Goal: Task Accomplishment & Management: Use online tool/utility

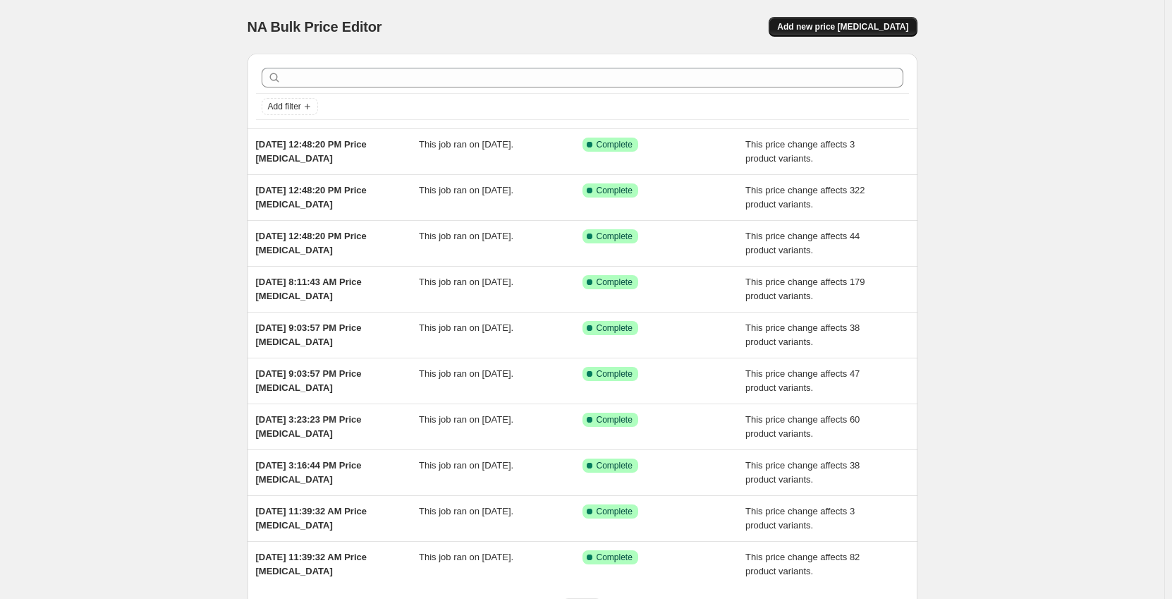
click at [836, 35] on button "Add new price [MEDICAL_DATA]" at bounding box center [843, 27] width 148 height 20
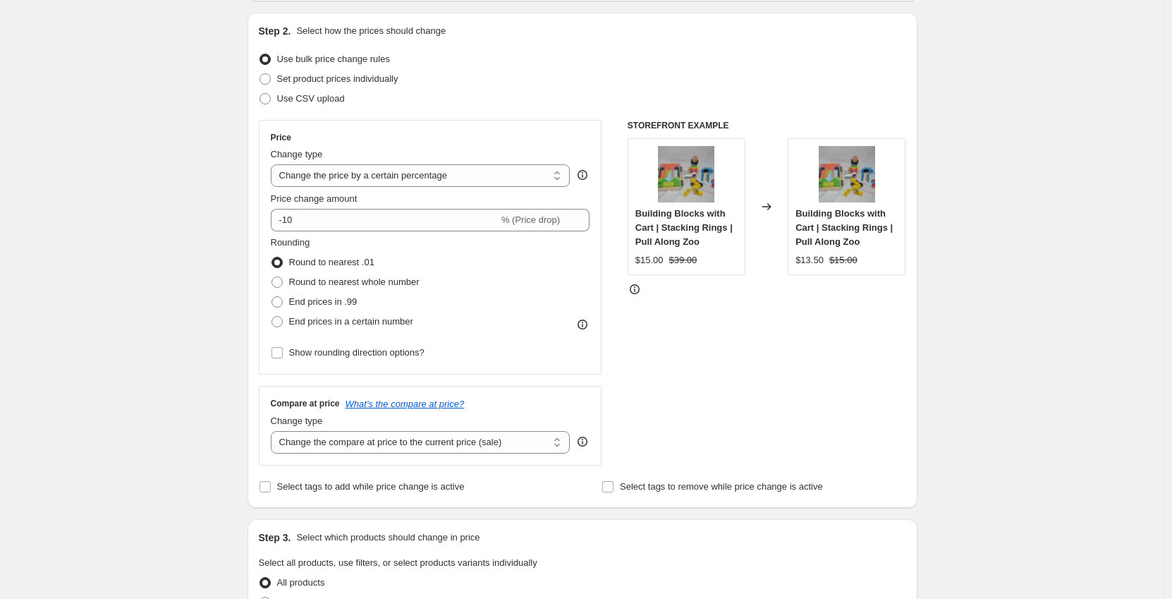
scroll to position [141, 0]
click at [348, 183] on select "Change the price to a certain amount Change the price by a certain amount Chang…" at bounding box center [421, 174] width 300 height 23
select select "no_change"
click at [274, 163] on select "Change the price to a certain amount Change the price by a certain amount Chang…" at bounding box center [421, 174] width 300 height 23
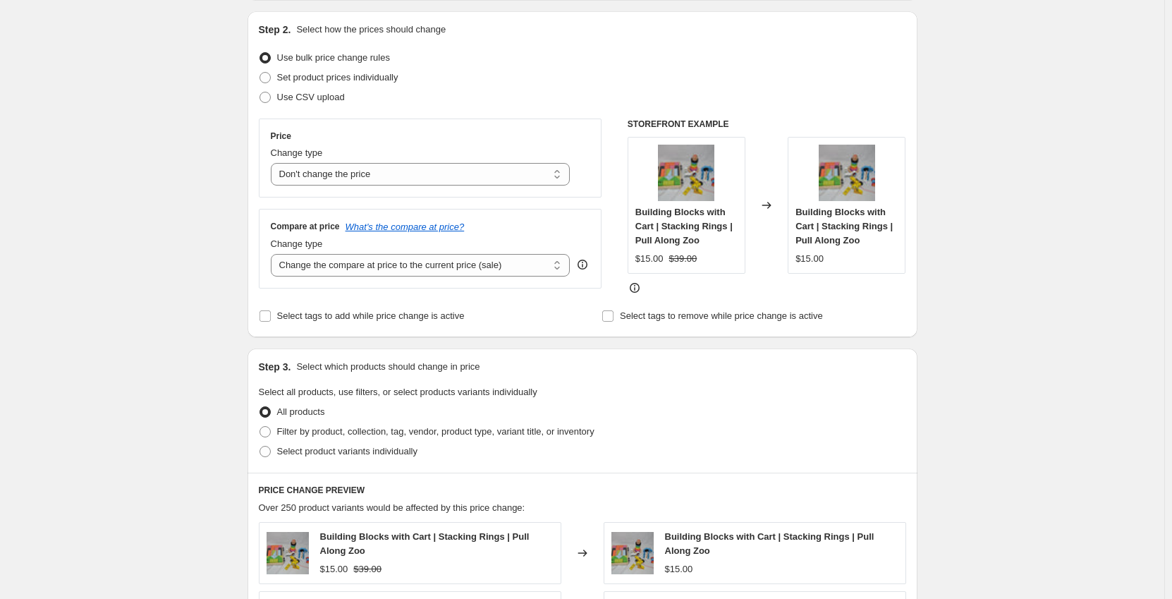
click at [212, 226] on div "Create new price [MEDICAL_DATA]. This page is ready Create new price [MEDICAL_D…" at bounding box center [582, 482] width 1165 height 1246
click at [321, 260] on select "Change the compare at price to the current price (sale) Change the compare at p…" at bounding box center [421, 265] width 300 height 23
select select "to"
click at [274, 254] on select "Change the compare at price to the current price (sale) Change the compare at p…" at bounding box center [421, 265] width 300 height 23
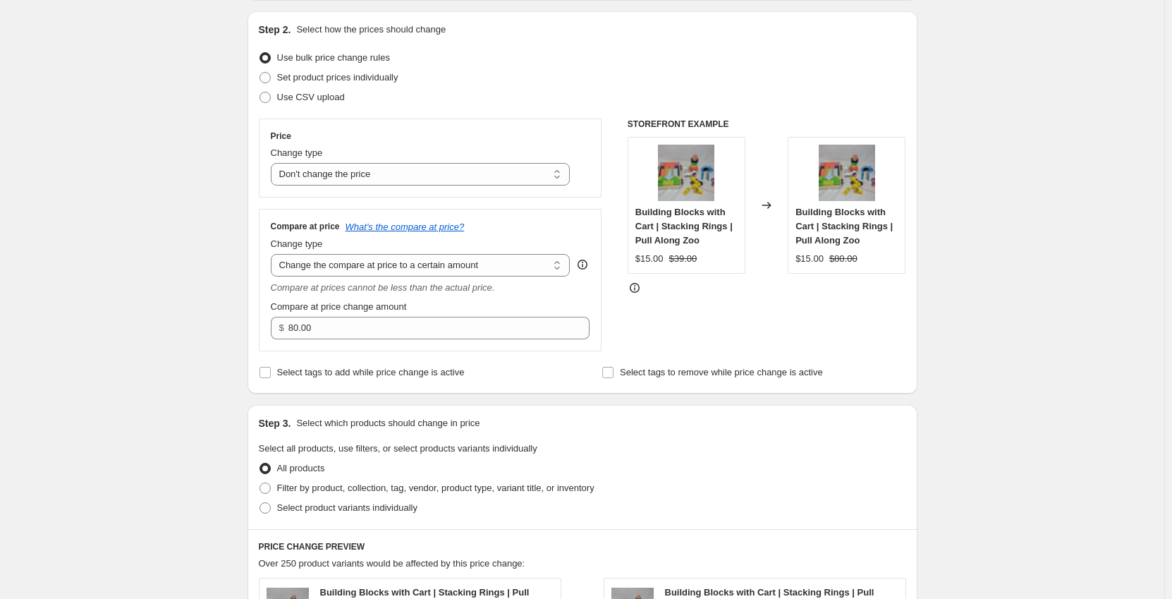
click at [226, 270] on div "Create new price [MEDICAL_DATA]. This page is ready Create new price [MEDICAL_D…" at bounding box center [582, 509] width 1165 height 1301
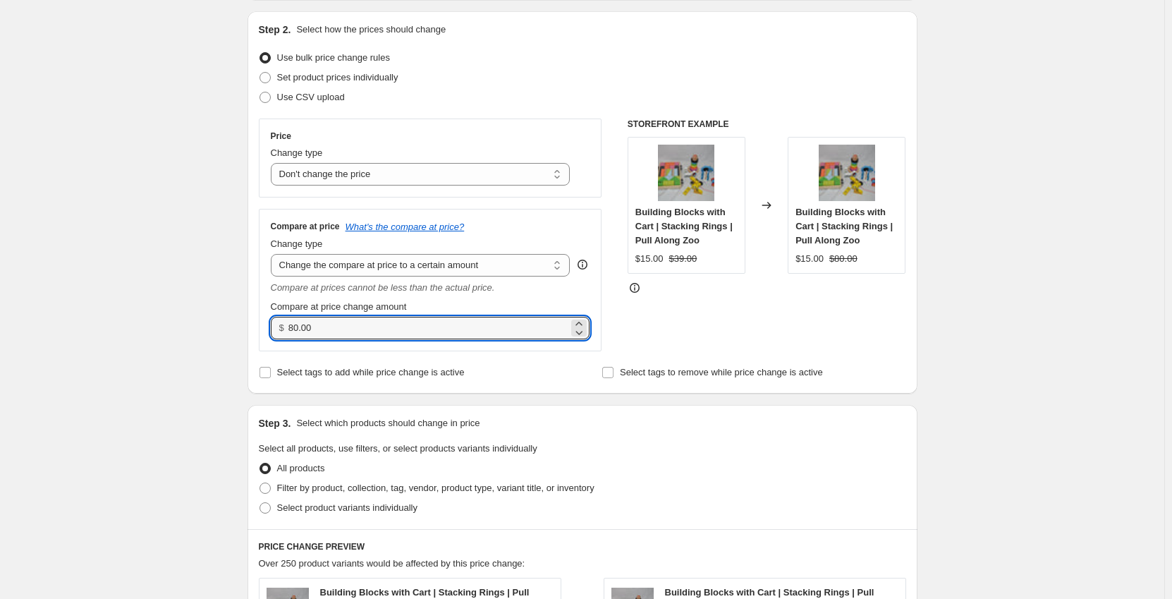
drag, startPoint x: 324, startPoint y: 335, endPoint x: 267, endPoint y: 332, distance: 56.5
click at [267, 332] on div "Compare at price What's the compare at price? Change type Change the compare at…" at bounding box center [431, 280] width 344 height 142
type input "799.99"
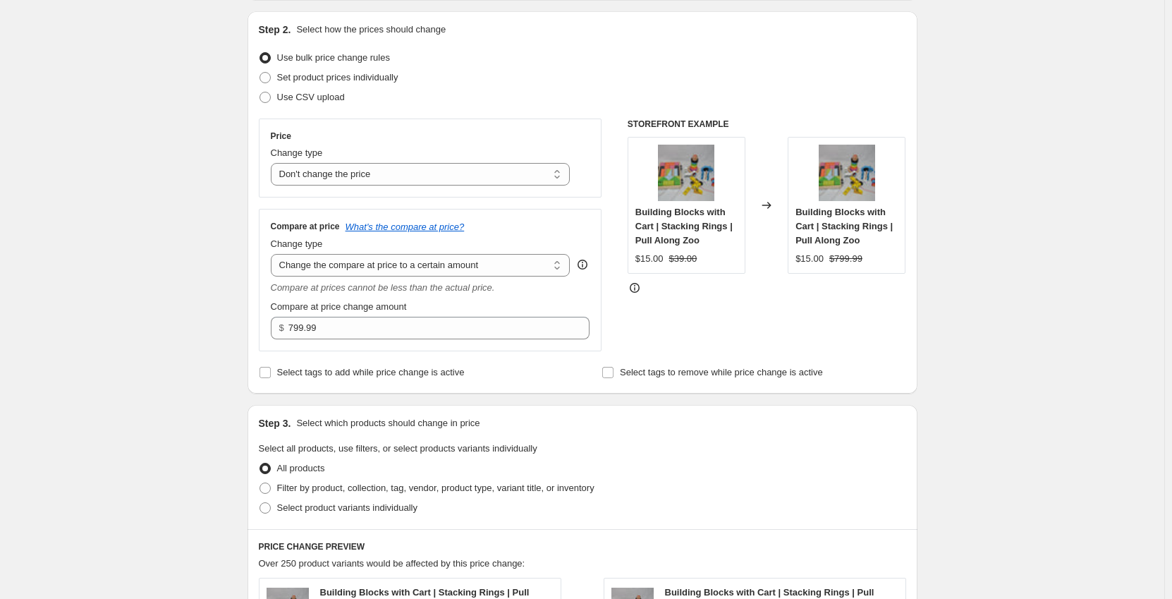
click at [240, 341] on div "Step 1. Optionally give your price [MEDICAL_DATA] a title (eg "March 30% off sa…" at bounding box center [576, 487] width 681 height 1173
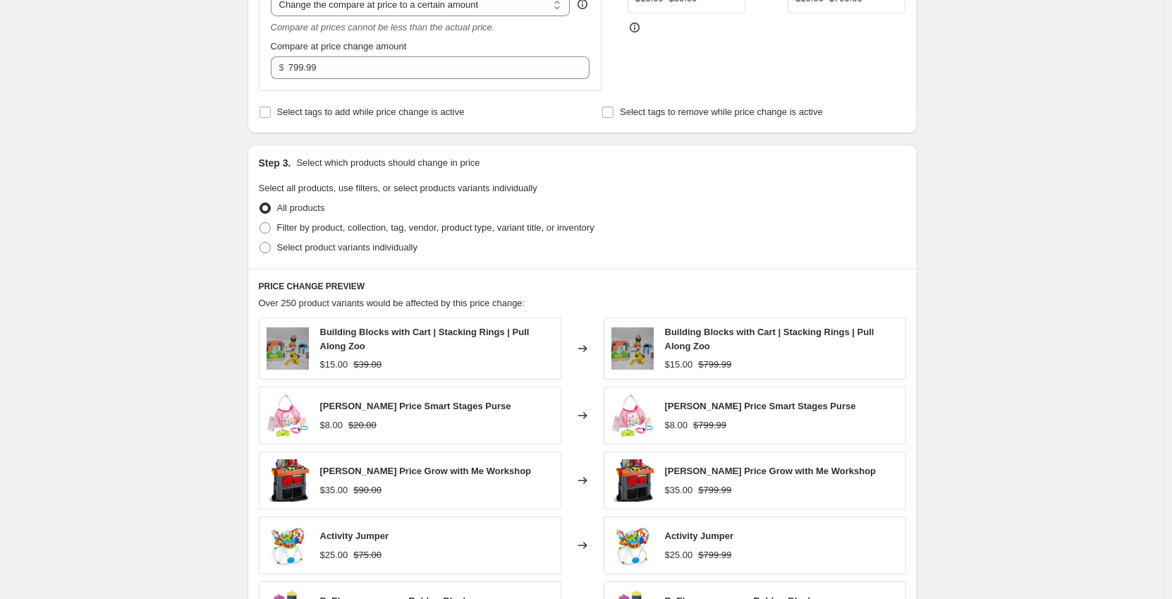
scroll to position [423, 0]
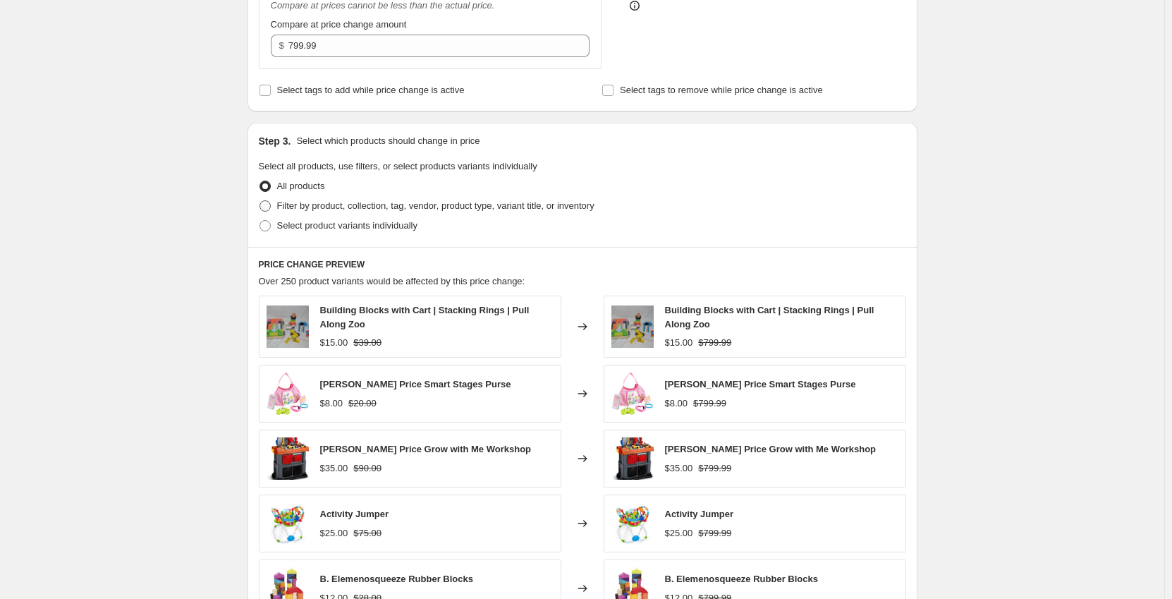
click at [348, 205] on span "Filter by product, collection, tag, vendor, product type, variant title, or inv…" at bounding box center [435, 205] width 317 height 11
click at [260, 201] on input "Filter by product, collection, tag, vendor, product type, variant title, or inv…" at bounding box center [260, 200] width 1 height 1
radio input "true"
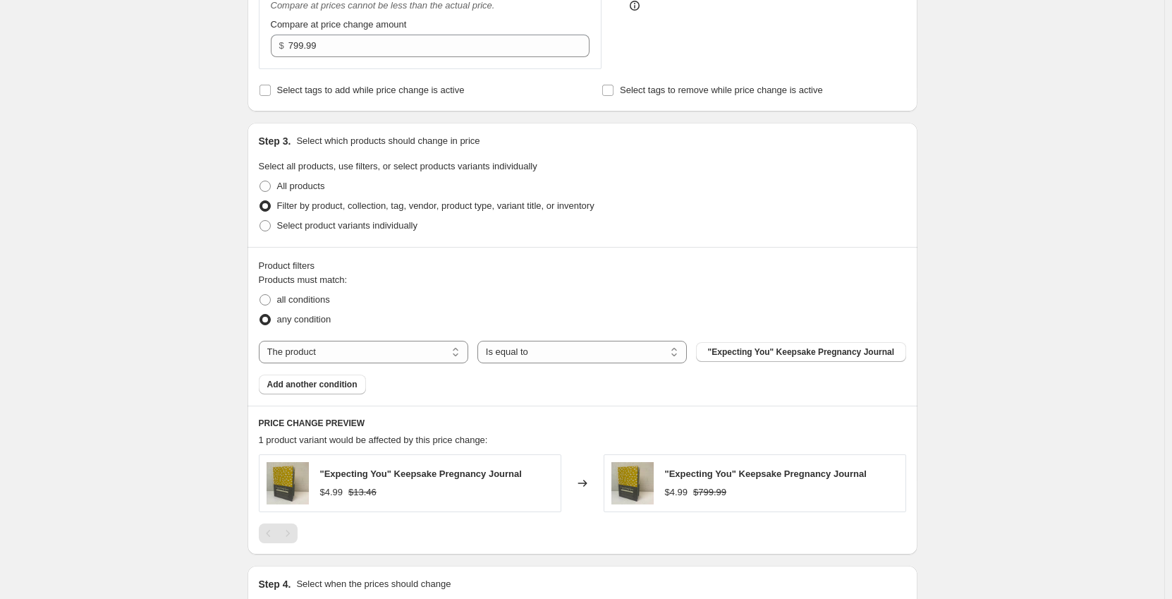
click at [183, 233] on div "Create new price [MEDICAL_DATA]. This page is ready Create new price [MEDICAL_D…" at bounding box center [582, 175] width 1165 height 1196
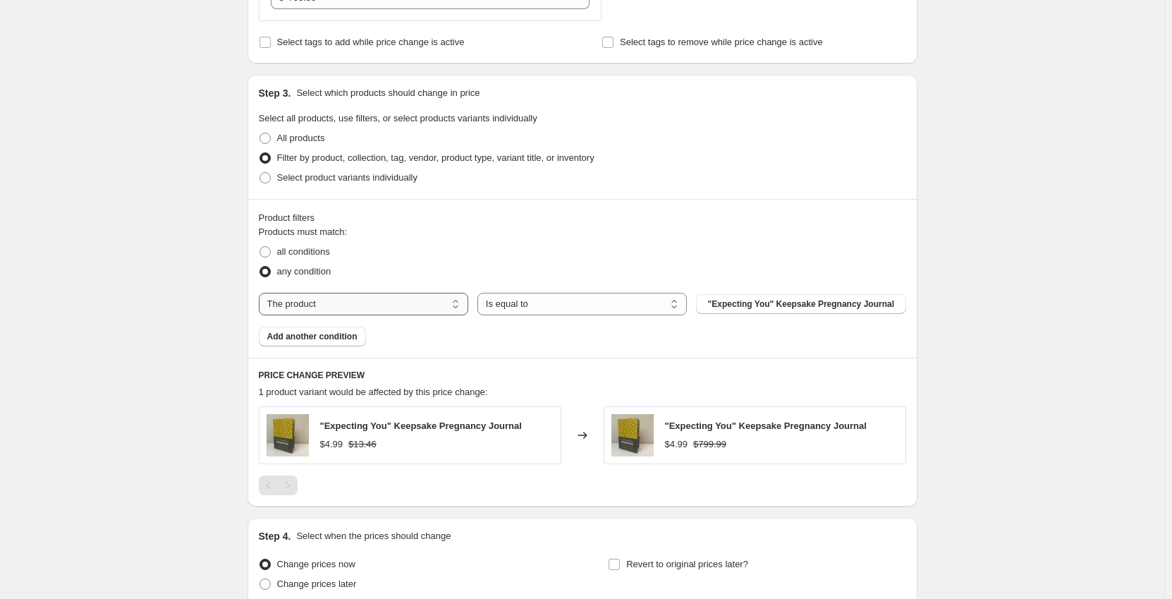
scroll to position [494, 0]
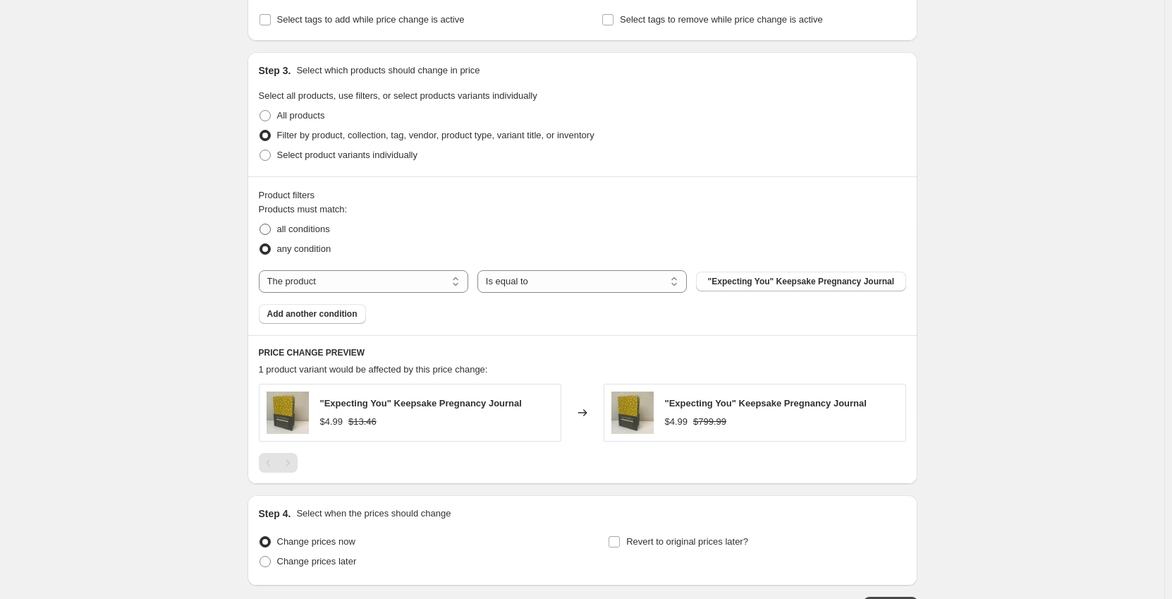
click at [315, 231] on span "all conditions" at bounding box center [303, 229] width 53 height 11
click at [260, 224] on input "all conditions" at bounding box center [260, 224] width 1 height 1
radio input "true"
click at [351, 281] on select "The product The product's collection The product's tag The product's vendor The…" at bounding box center [364, 281] width 210 height 23
select select "tag"
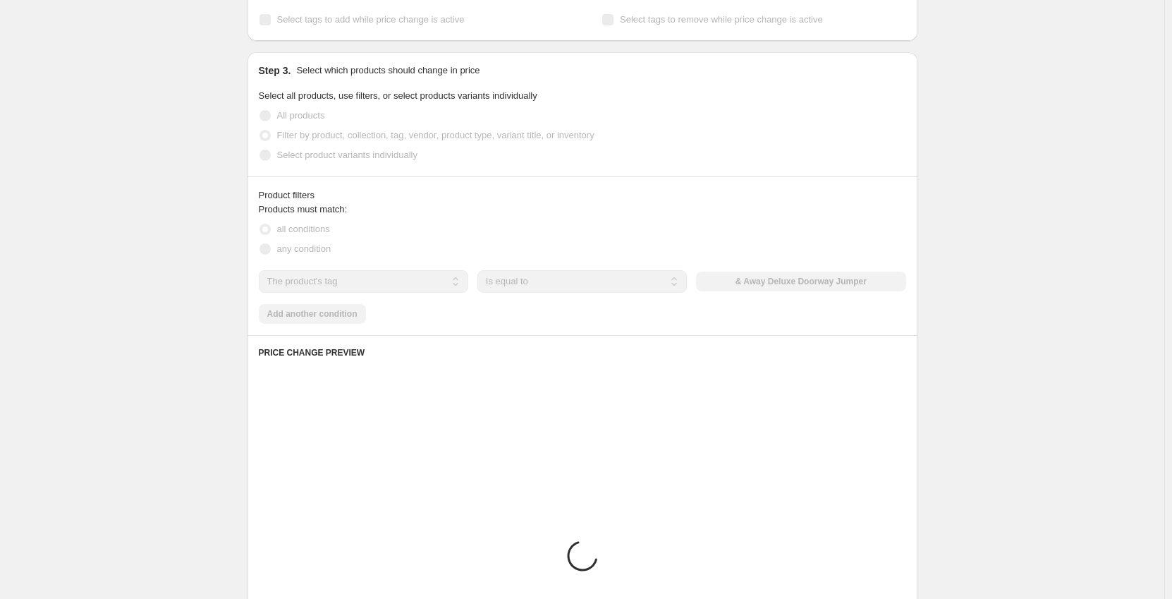
click at [217, 301] on div "Create new price [MEDICAL_DATA]. This page is ready Create new price [MEDICAL_D…" at bounding box center [582, 234] width 1165 height 1456
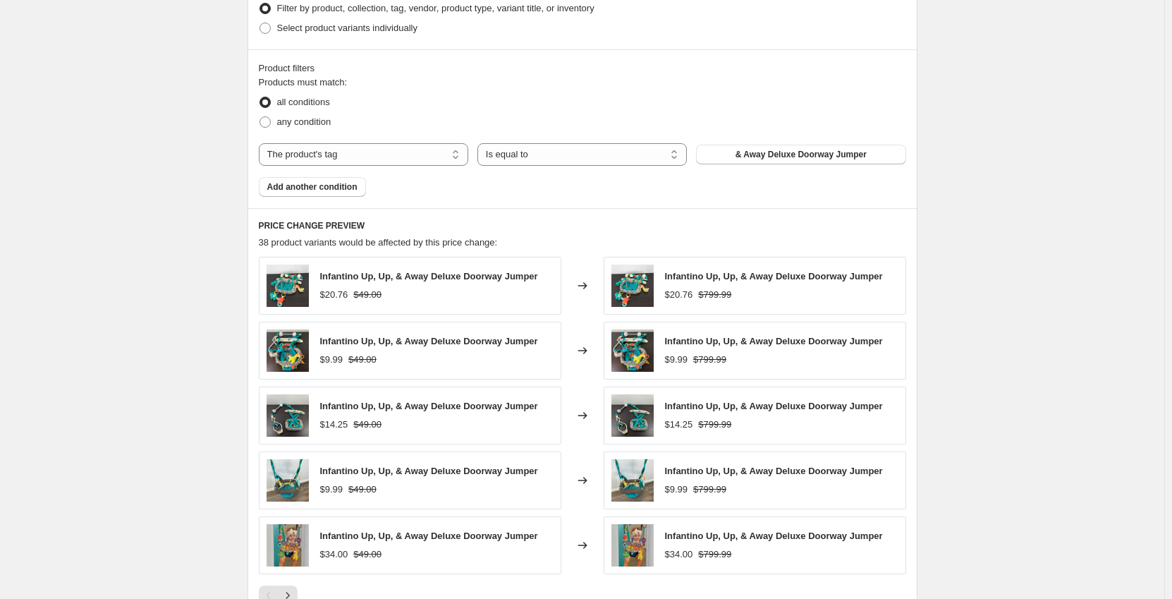
scroll to position [635, 0]
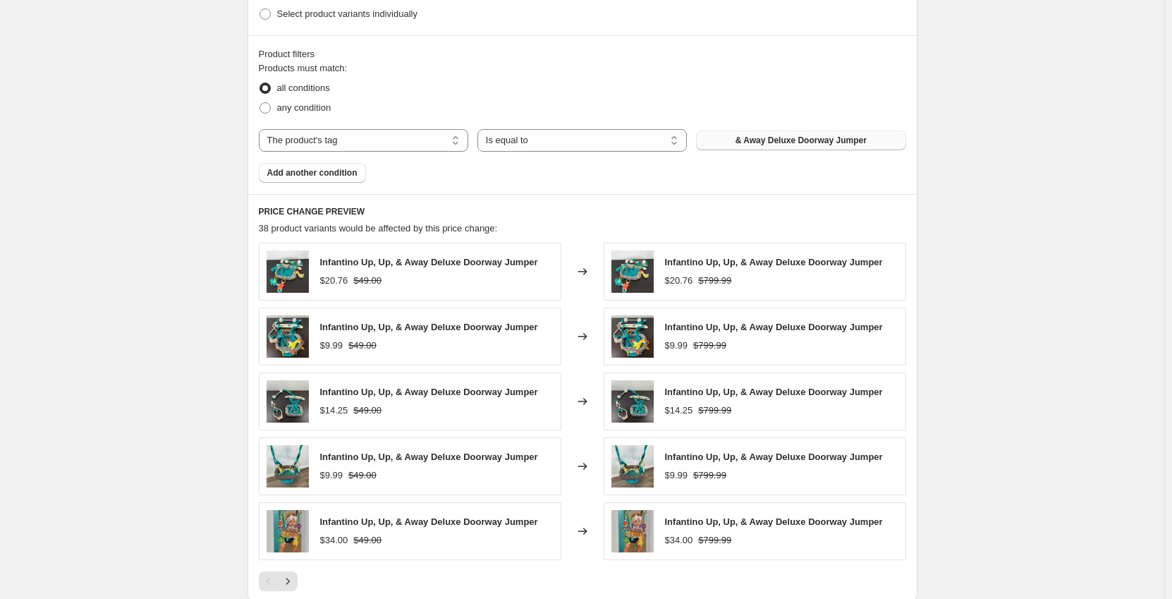
click at [773, 141] on span "& Away Deluxe Doorway Jumper" at bounding box center [801, 140] width 131 height 11
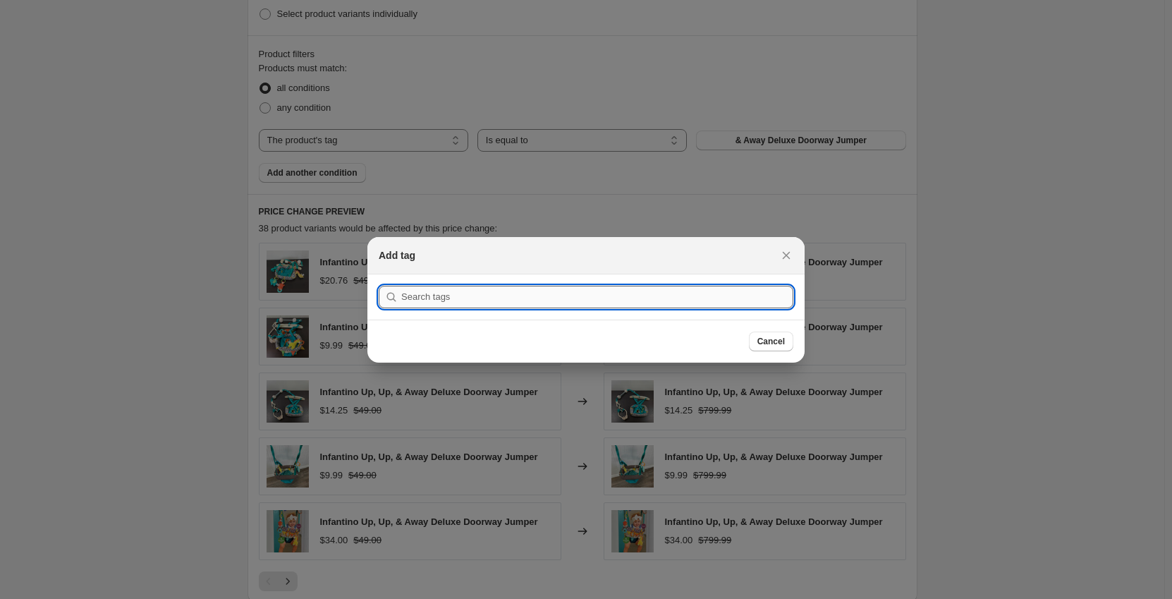
click at [588, 296] on input ":r2g:" at bounding box center [597, 297] width 392 height 23
paste input "10004721.1.21630"
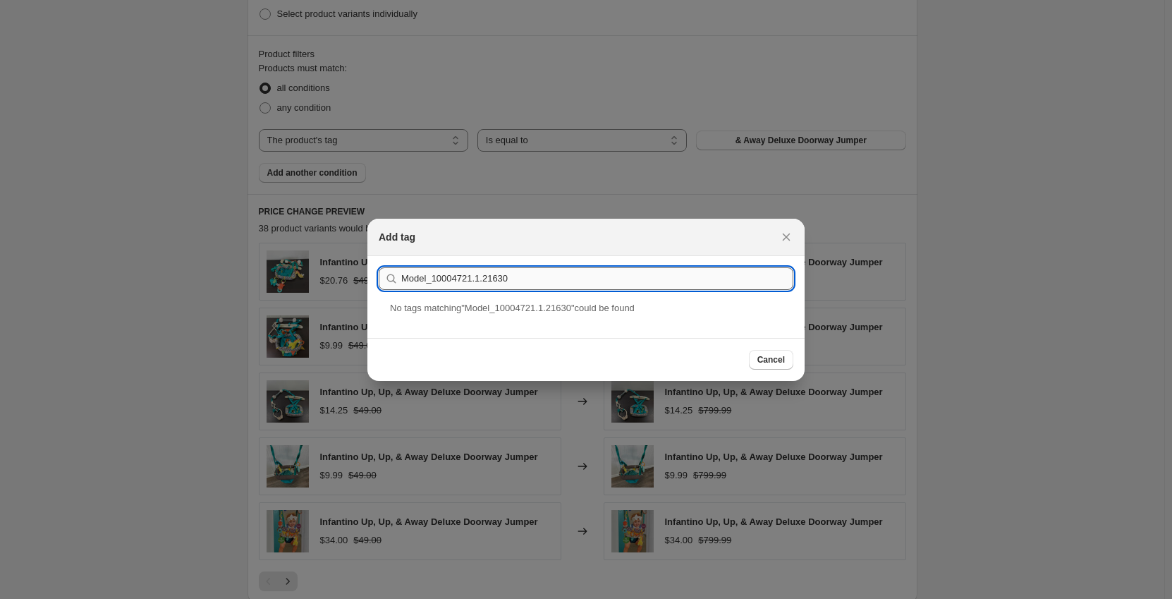
drag, startPoint x: 514, startPoint y: 277, endPoint x: 432, endPoint y: 281, distance: 81.2
click at [432, 281] on input "Model_10004721.1.21630" at bounding box center [597, 278] width 392 height 23
paste input "Minu Duo Stroller"
type input "Model_Minu Duo Stroller"
click at [523, 306] on div "Model_Minu Duo Stroller" at bounding box center [586, 318] width 437 height 37
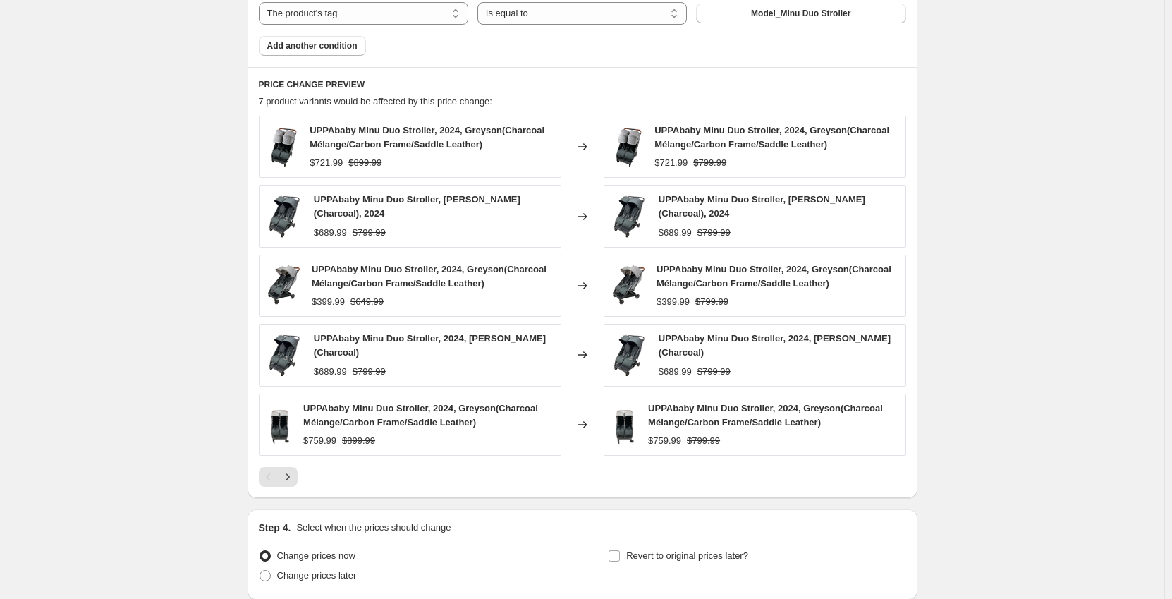
scroll to position [871, 0]
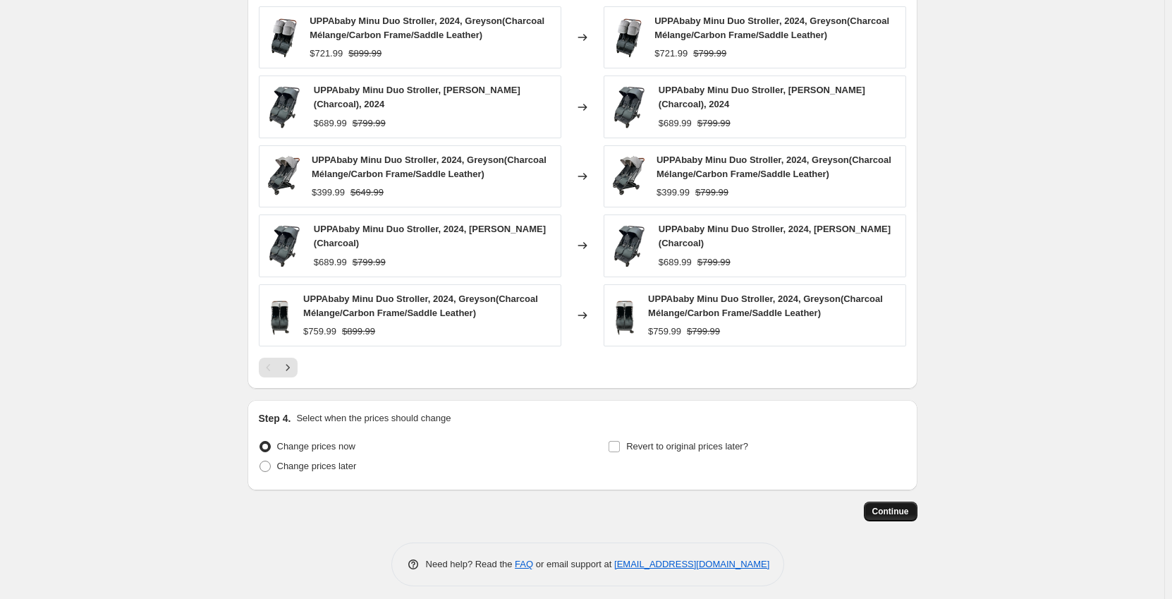
click at [890, 506] on span "Continue" at bounding box center [891, 511] width 37 height 11
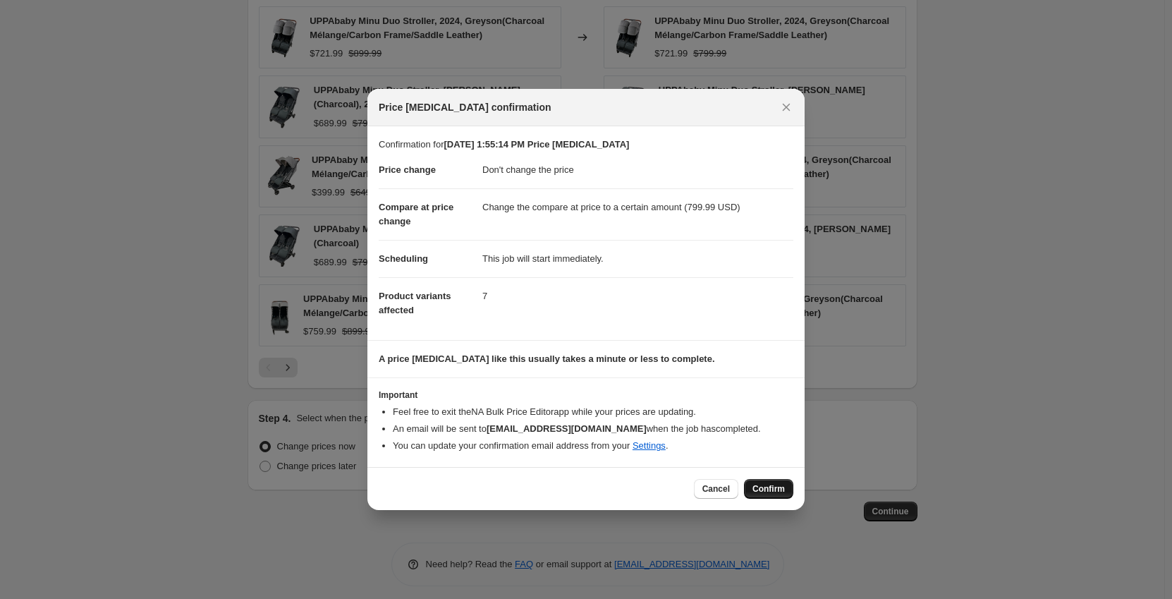
click at [752, 498] on button "Confirm" at bounding box center [768, 489] width 49 height 20
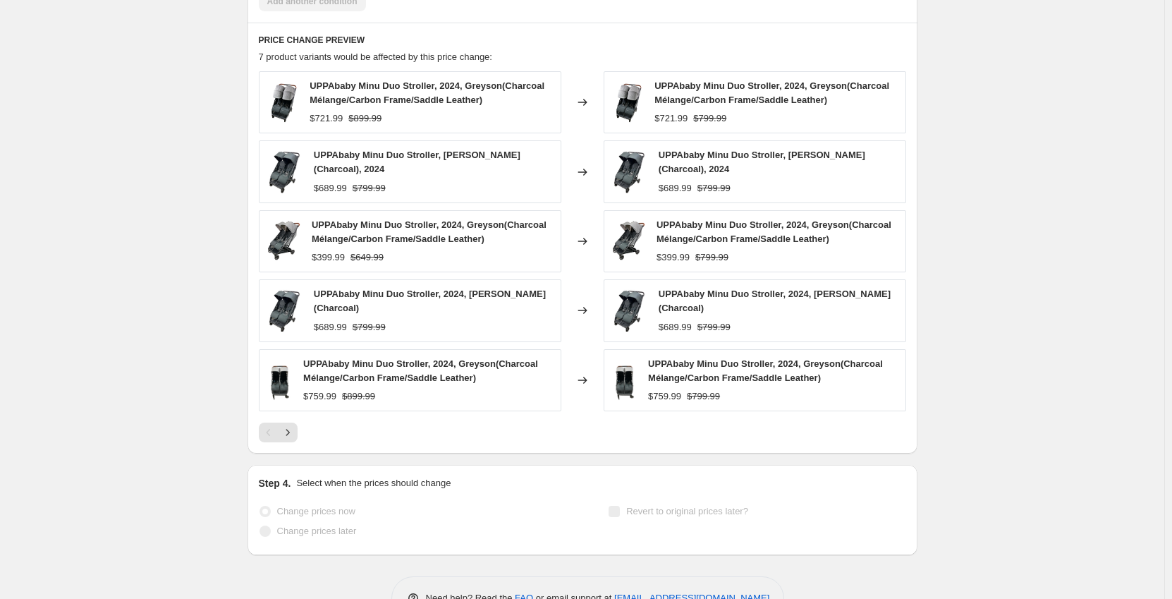
select select "no_change"
select select "to"
select select "tag"
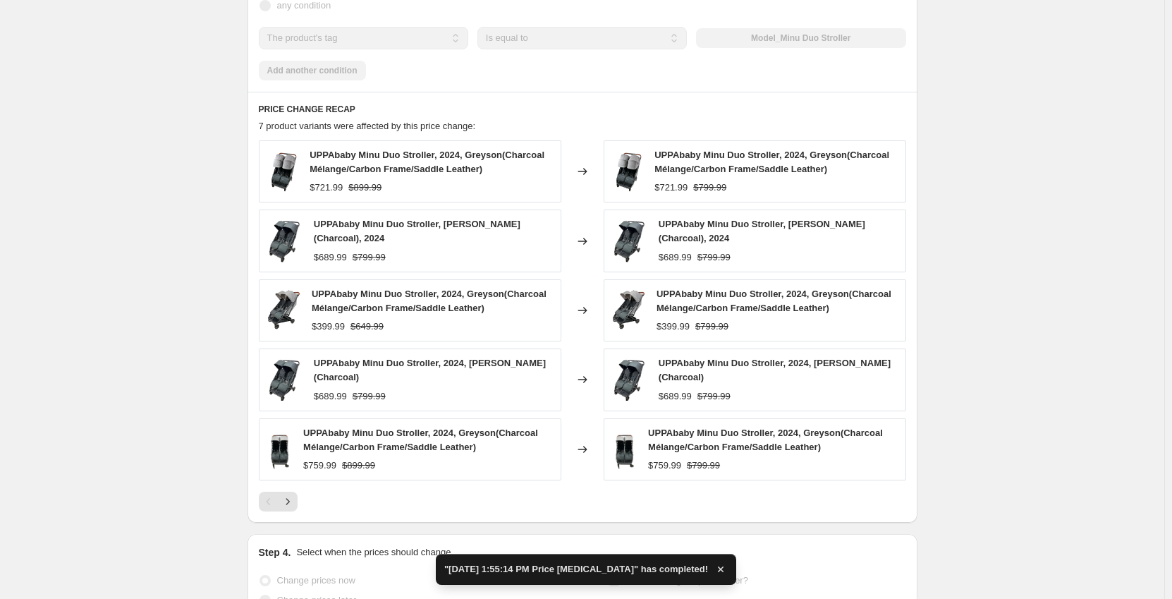
scroll to position [0, 0]
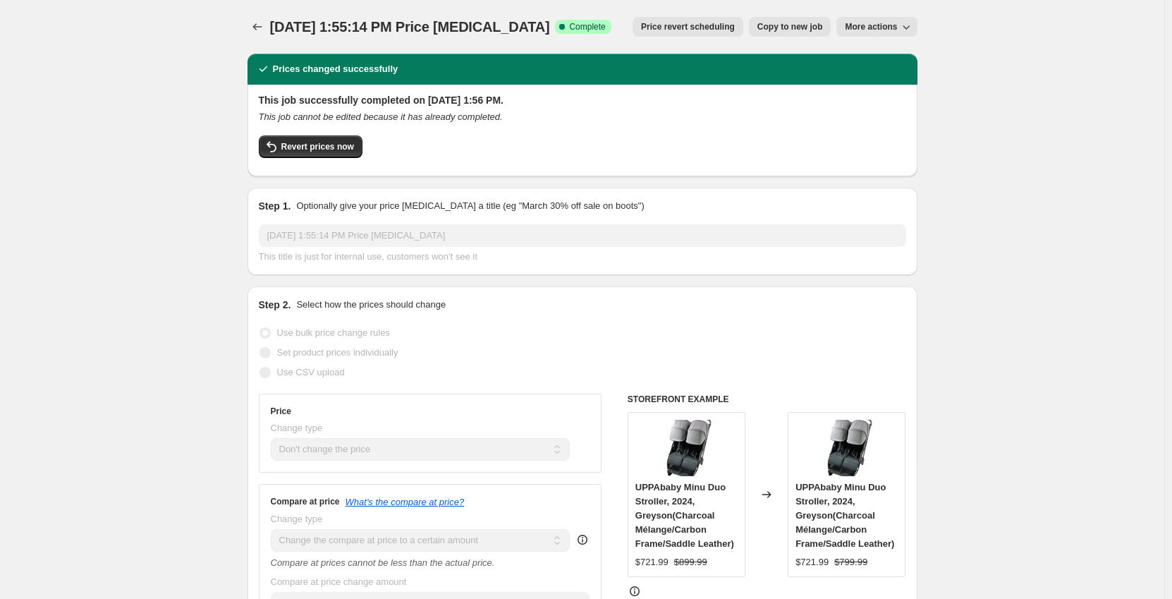
click at [270, 29] on div at bounding box center [259, 27] width 23 height 20
click at [254, 31] on icon "Price change jobs" at bounding box center [257, 27] width 14 height 14
